Goal: Task Accomplishment & Management: Manage account settings

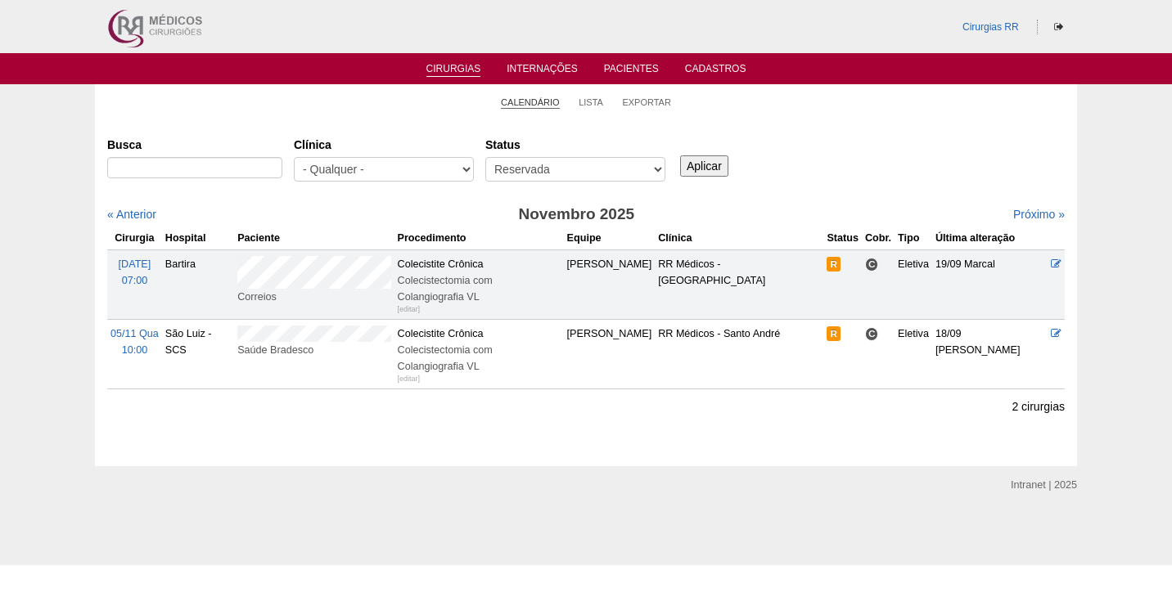
click at [522, 106] on link "Calendário" at bounding box center [530, 103] width 59 height 12
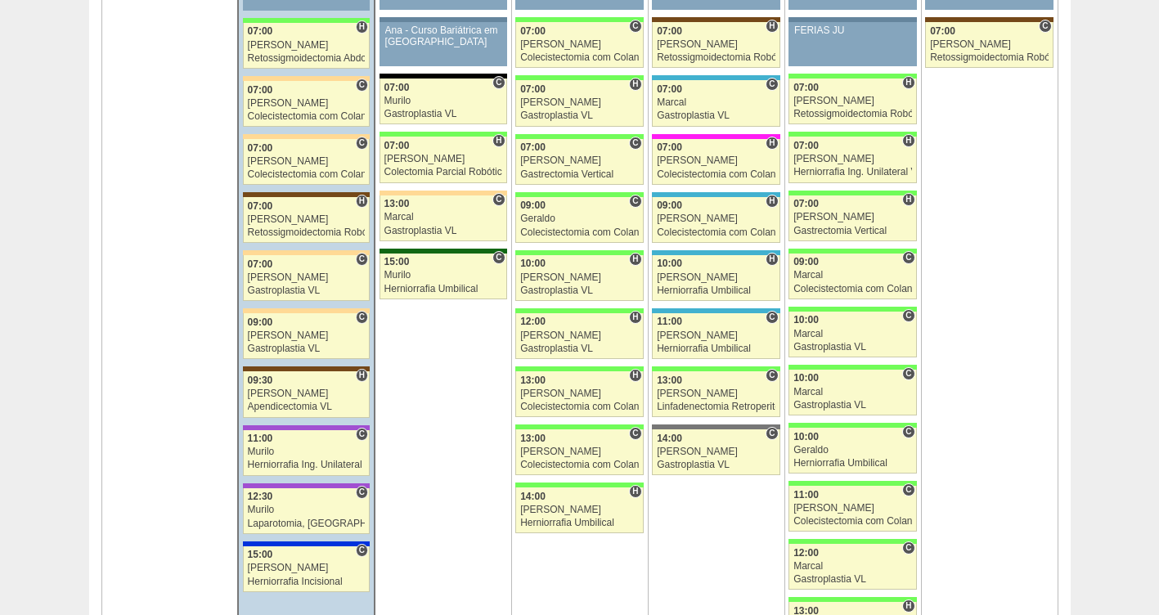
scroll to position [2630, 0]
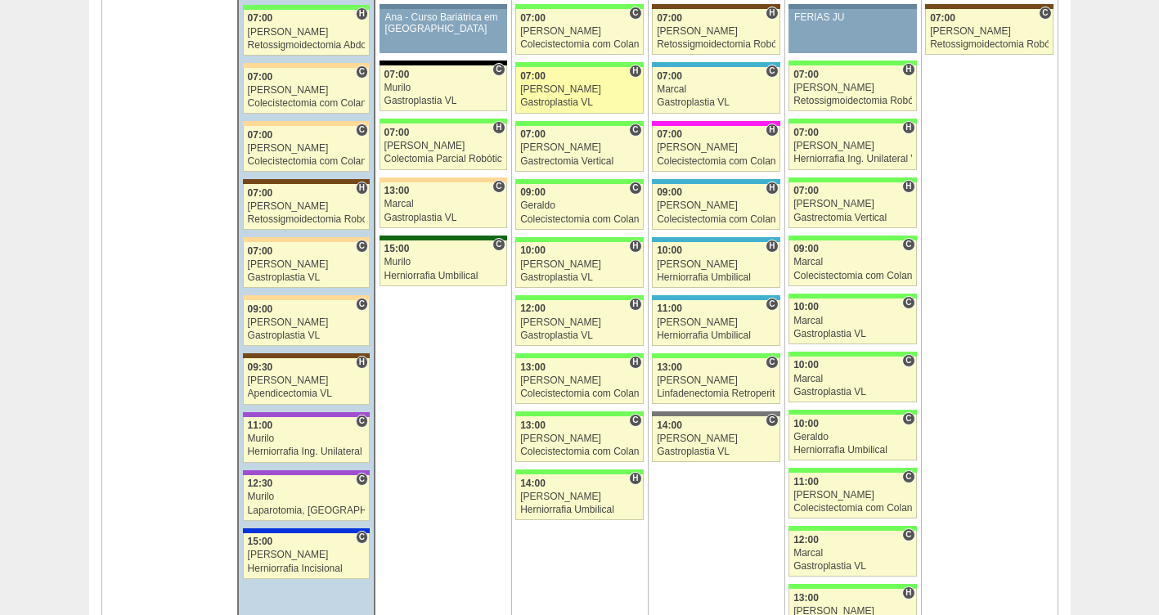
click at [583, 101] on div "Gastroplastia VL" at bounding box center [579, 102] width 119 height 11
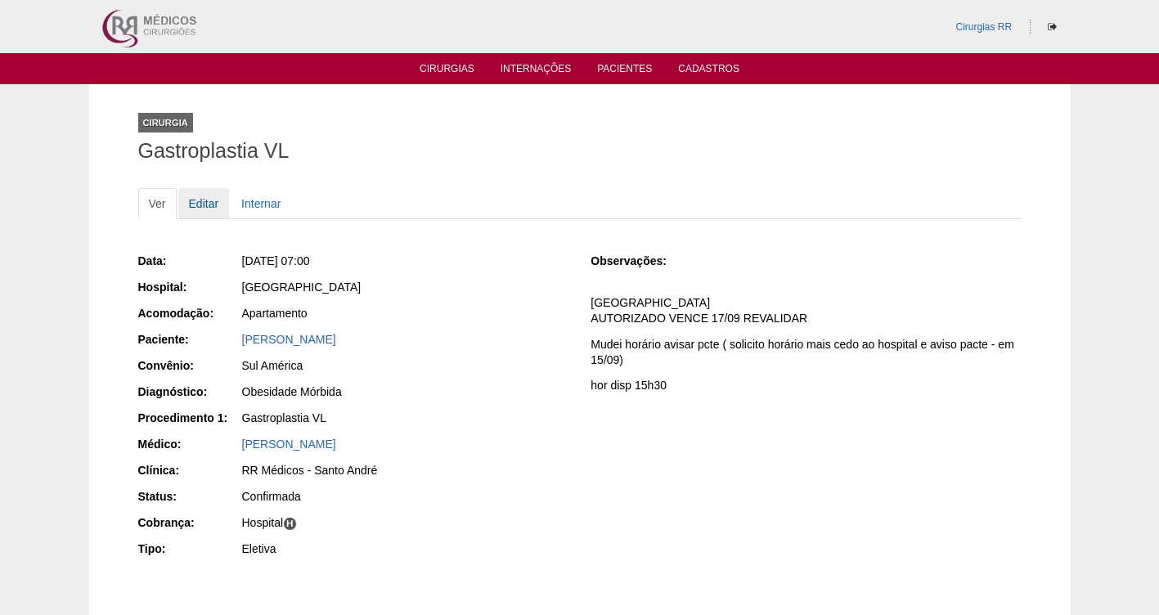
click at [212, 202] on link "Editar" at bounding box center [204, 203] width 52 height 31
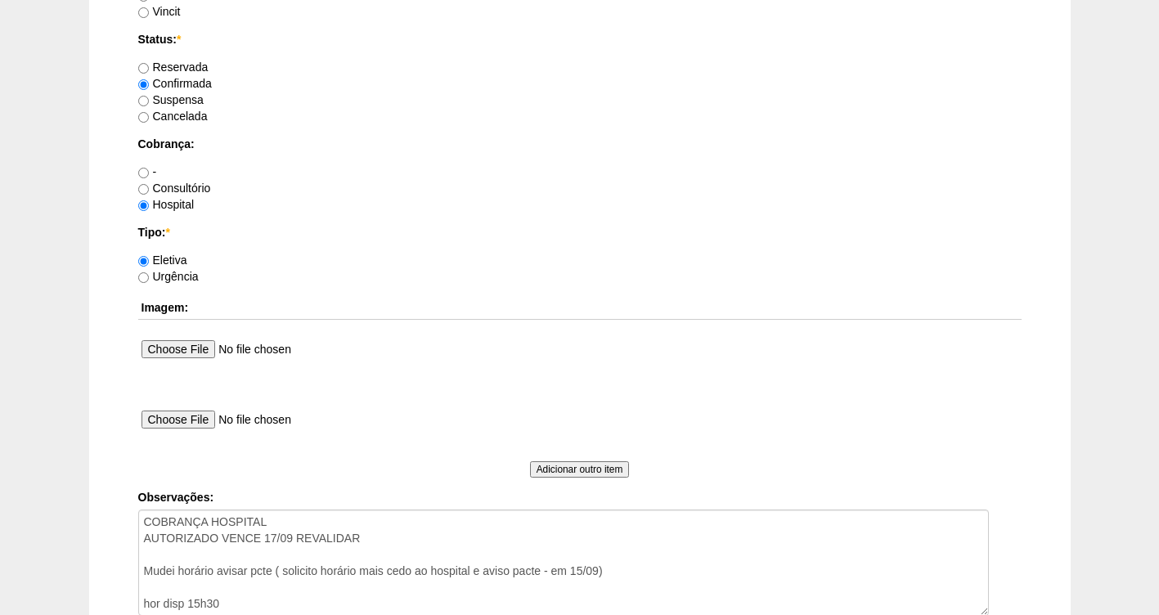
scroll to position [1353, 0]
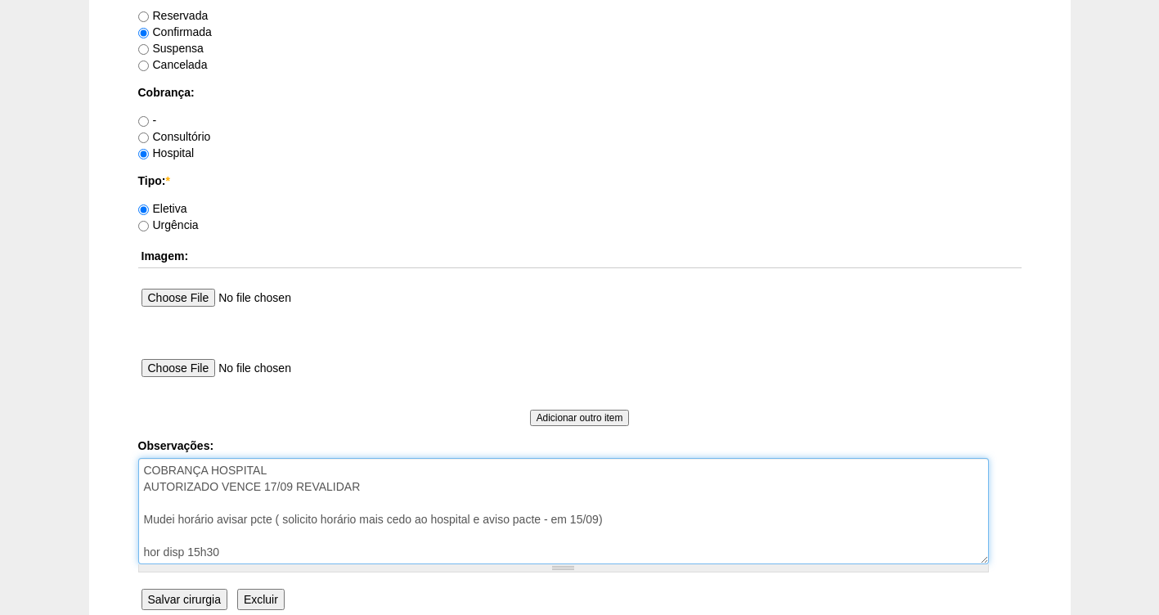
drag, startPoint x: 393, startPoint y: 488, endPoint x: 223, endPoint y: 486, distance: 170.2
click at [223, 486] on textarea "COBRANÇA HOSPITAL AUTORIZADO VENCE 17/09 REVALIDAR Mudei horário avisar pcte ( …" at bounding box center [563, 511] width 851 height 106
type textarea "COBRANÇA HOSPITAL AUTORIZADO -VALIDADE DA GUIA 18/10 Mudei horário avisar pcte …"
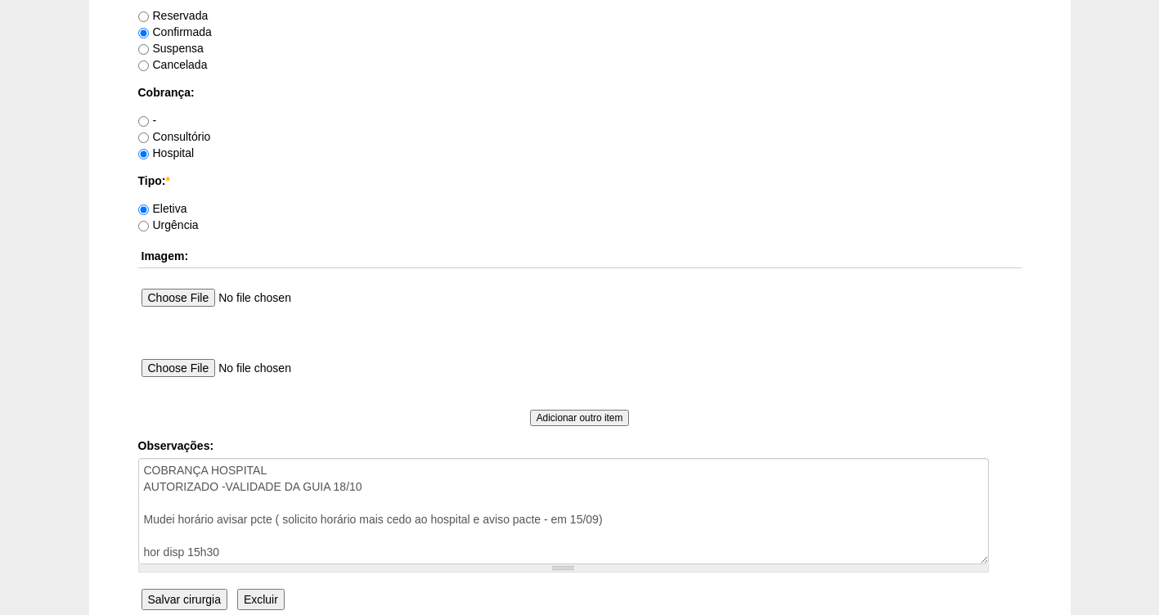
click at [178, 602] on input "Salvar cirurgia" at bounding box center [185, 599] width 86 height 21
